Goal: Task Accomplishment & Management: Use online tool/utility

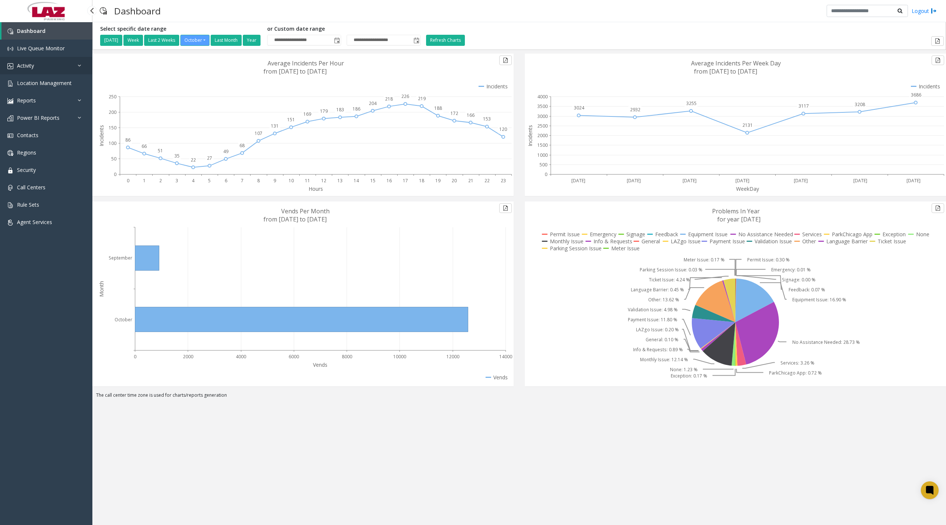
click at [40, 64] on link "Activity" at bounding box center [46, 65] width 92 height 17
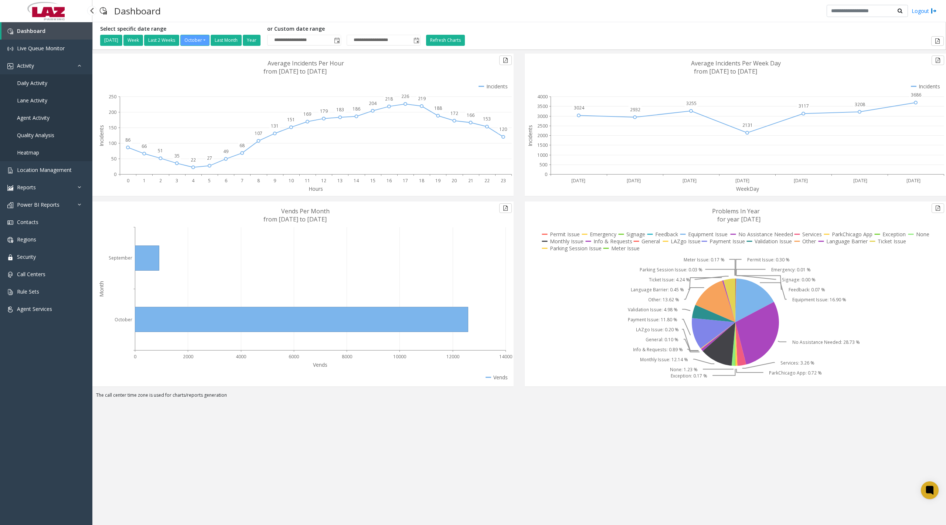
click at [46, 86] on span "Daily Activity" at bounding box center [32, 82] width 30 height 7
